Goal: Transaction & Acquisition: Purchase product/service

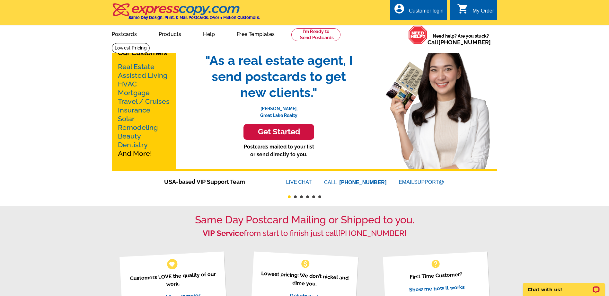
click at [280, 131] on h3 "Get Started" at bounding box center [278, 131] width 55 height 9
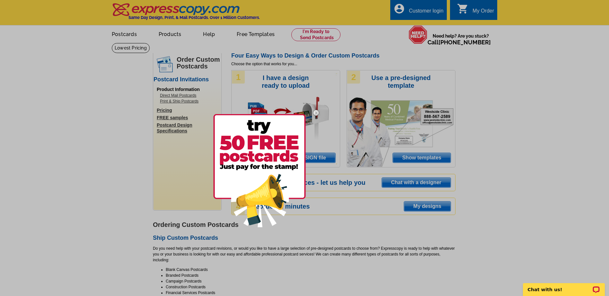
click at [262, 159] on img at bounding box center [259, 170] width 92 height 113
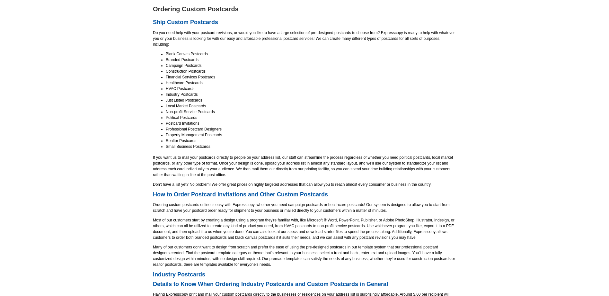
scroll to position [62, 0]
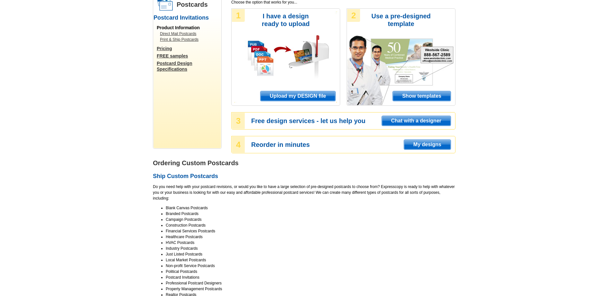
click at [305, 95] on span "Upload my DESIGN file" at bounding box center [297, 96] width 75 height 10
